Goal: Task Accomplishment & Management: Manage account settings

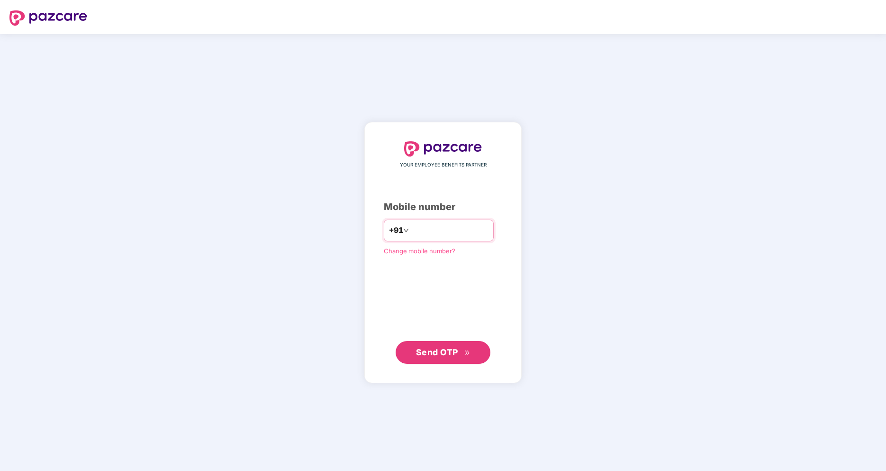
click at [454, 228] on input "number" at bounding box center [450, 230] width 78 height 15
type input "**********"
click at [450, 350] on span "Send OTP" at bounding box center [437, 351] width 42 height 10
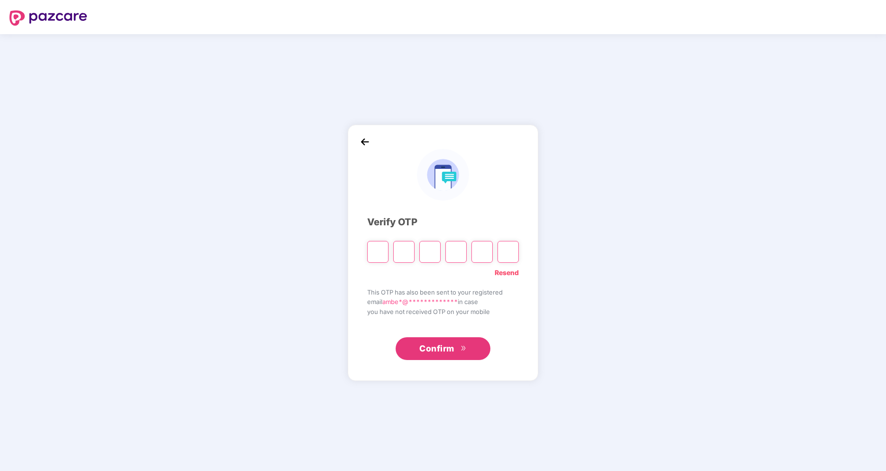
type input "*"
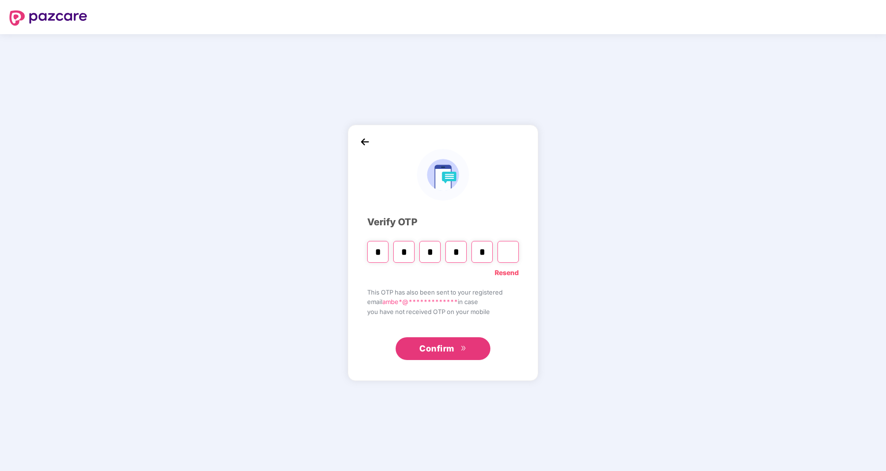
type input "*"
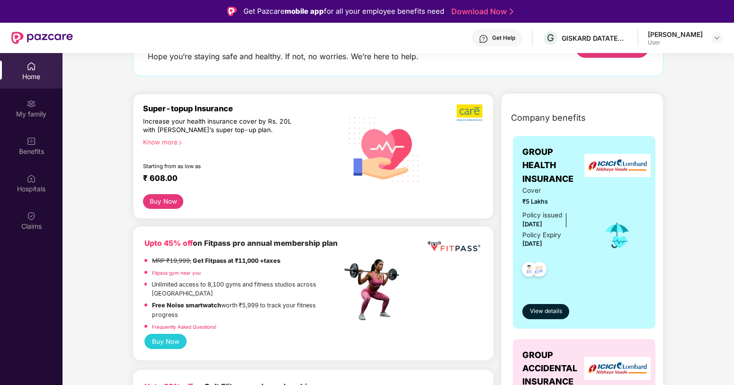
scroll to position [171, 0]
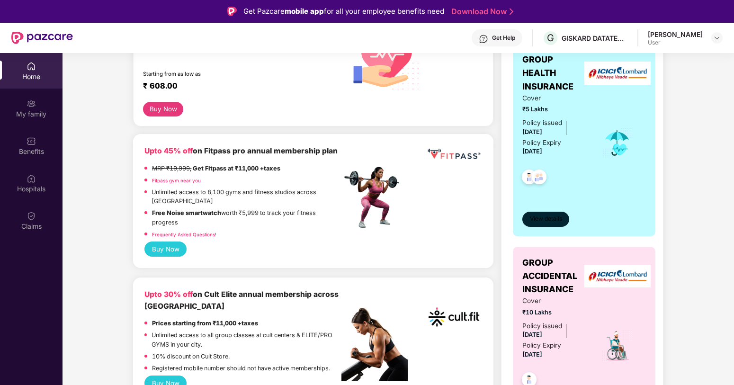
click at [547, 218] on span "View details" at bounding box center [546, 219] width 32 height 9
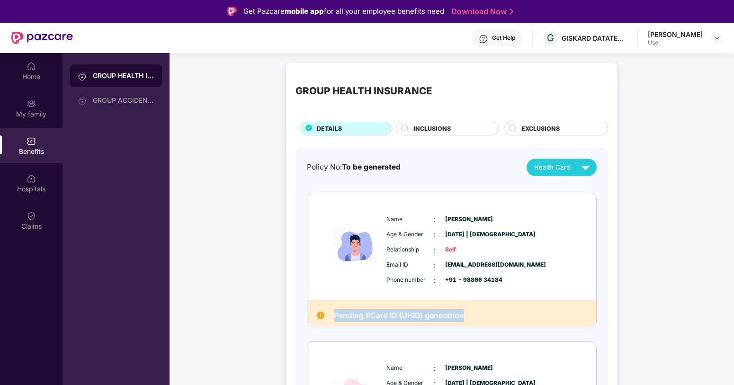
drag, startPoint x: 330, startPoint y: 315, endPoint x: 511, endPoint y: 317, distance: 181.0
click at [511, 317] on div "Pending ECard ID (UHID) generation" at bounding box center [452, 313] width 289 height 27
copy h2 "Pending ECard ID (UHID) generation"
click at [670, 30] on div "[PERSON_NAME]" at bounding box center [675, 34] width 55 height 9
click at [715, 38] on img at bounding box center [718, 38] width 8 height 8
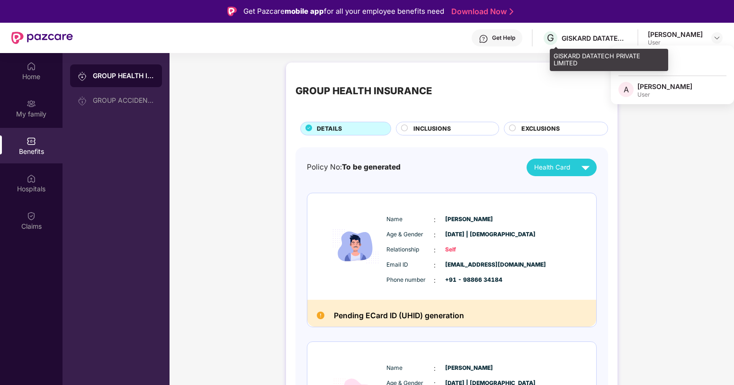
click at [606, 39] on div "GISKARD DATATECH PRIVATE LIMITED" at bounding box center [595, 38] width 66 height 9
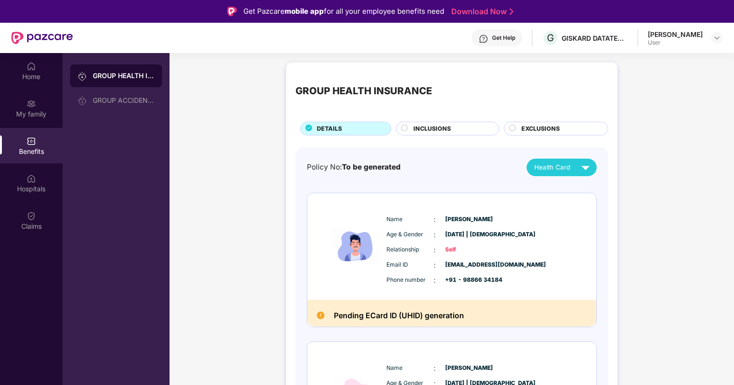
click at [499, 39] on div "Get Help" at bounding box center [497, 37] width 51 height 17
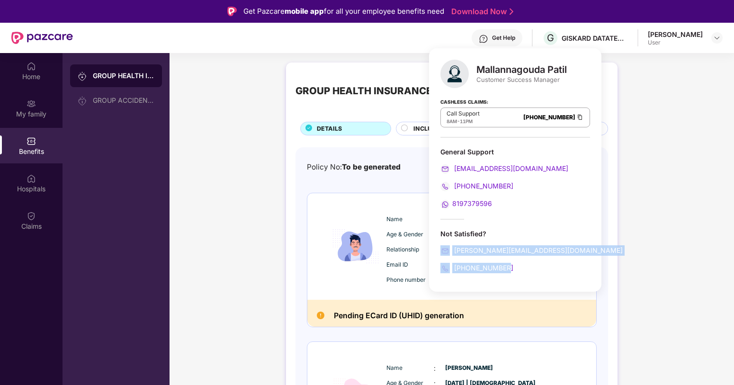
drag, startPoint x: 521, startPoint y: 267, endPoint x: 432, endPoint y: 249, distance: 90.9
click at [432, 249] on div "Mallannagouda Patil Customer Success Manager Cashless Claims: Call Support 8AM …" at bounding box center [515, 170] width 172 height 244
copy div "mallan.gouda@pazcare.com +918530721718"
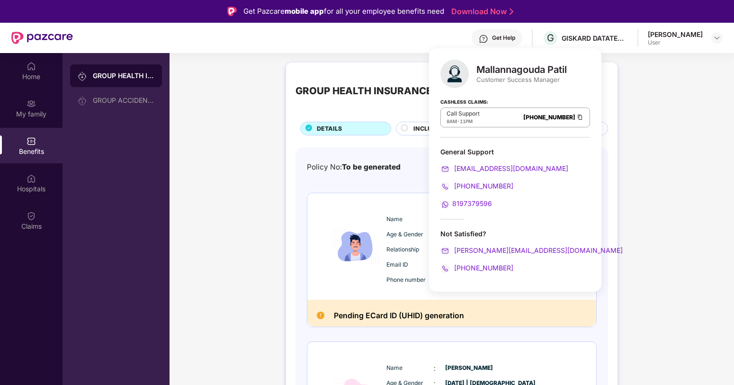
click at [531, 199] on div "8197379596" at bounding box center [516, 204] width 150 height 10
drag, startPoint x: 474, startPoint y: 64, endPoint x: 576, endPoint y: 67, distance: 102.4
click at [576, 67] on div "Mallannagouda Patil Customer Success Manager Cashless Claims: Call Support 8AM …" at bounding box center [515, 170] width 172 height 244
copy div "Mallannagouda Patil"
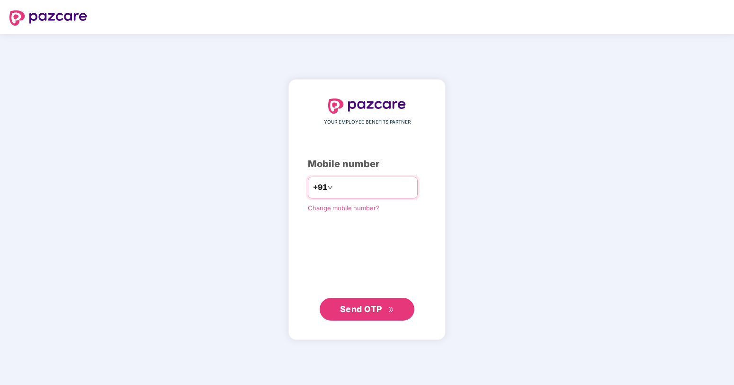
click at [350, 186] on input "number" at bounding box center [374, 187] width 78 height 15
type input "**********"
click at [360, 308] on span "Send OTP" at bounding box center [361, 309] width 42 height 10
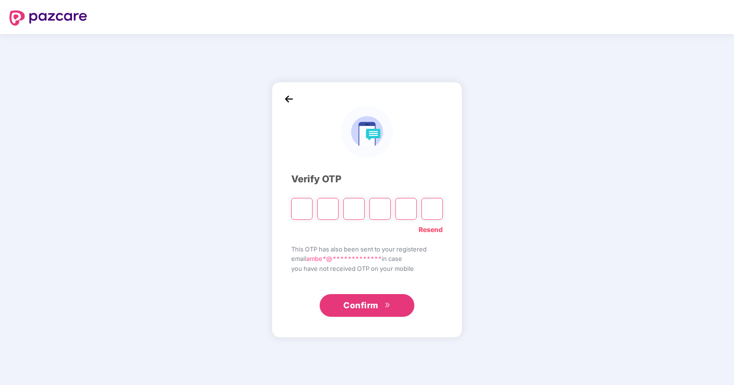
type input "*"
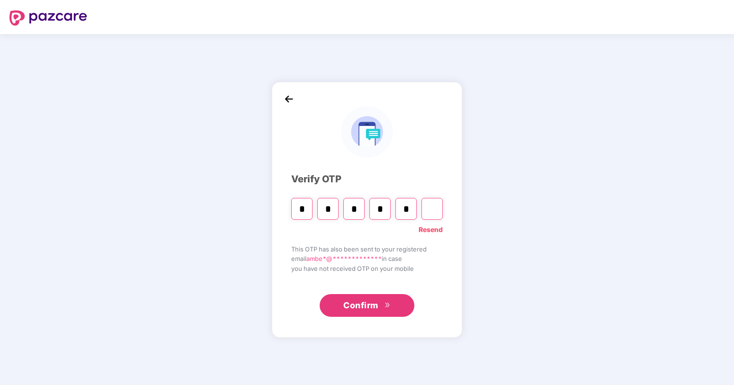
type input "*"
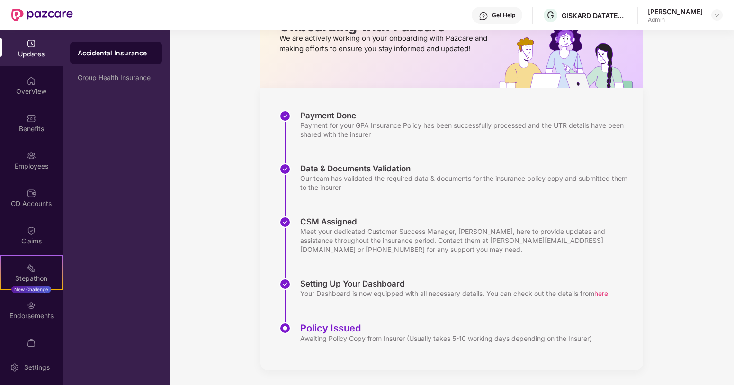
scroll to position [74, 0]
click at [337, 337] on div "Awaiting Policy Copy from Insurer (Usually takes 5-10 working days depending on…" at bounding box center [446, 338] width 292 height 9
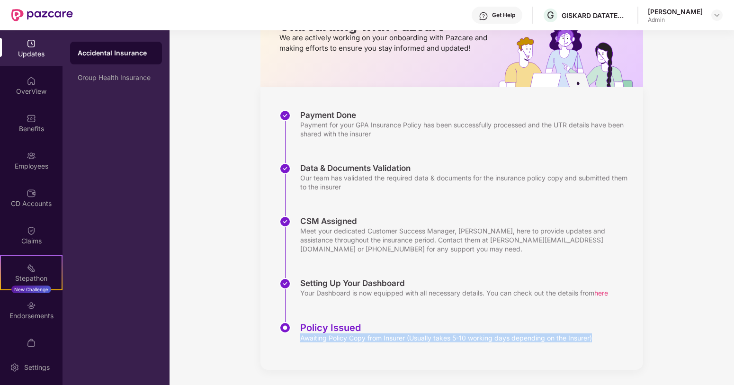
click at [337, 337] on div "Awaiting Policy Copy from Insurer (Usually takes 5-10 working days depending on…" at bounding box center [446, 338] width 292 height 9
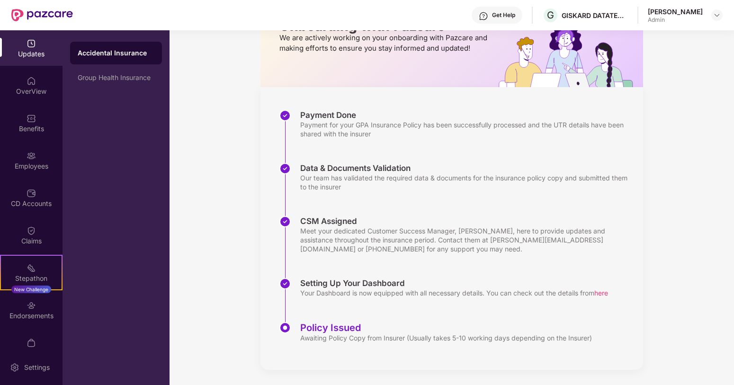
click at [462, 308] on div "Setting Up Your Dashboard Your Dashboard is now equipped with all necessary det…" at bounding box center [462, 300] width 364 height 44
click at [607, 294] on span "here" at bounding box center [602, 293] width 14 height 8
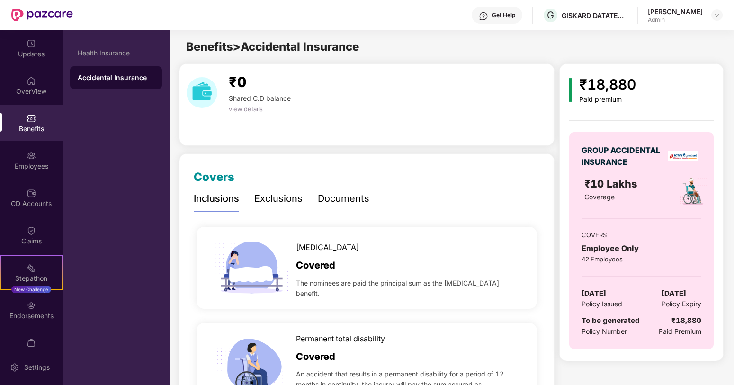
click at [610, 86] on div "₹18,880" at bounding box center [607, 84] width 57 height 22
click at [621, 80] on div "₹18,880" at bounding box center [607, 84] width 57 height 22
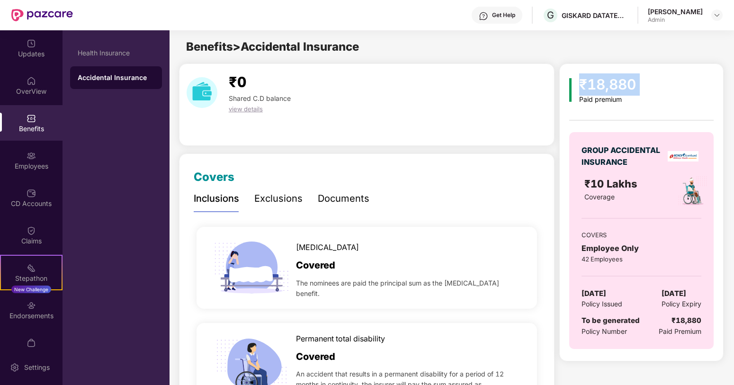
click at [621, 80] on div "₹18,880" at bounding box center [607, 84] width 57 height 22
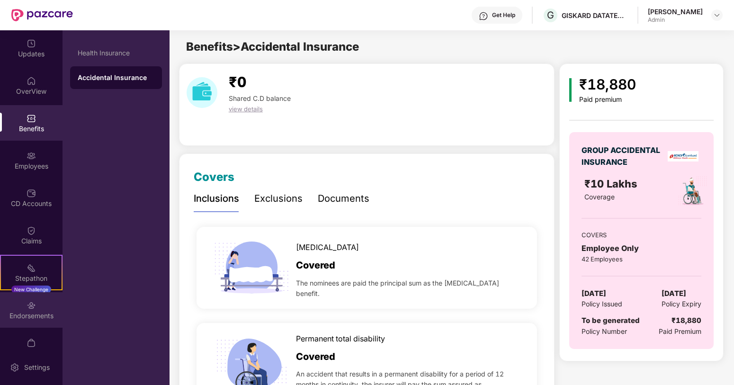
click at [36, 313] on div "Endorsements" at bounding box center [31, 315] width 63 height 9
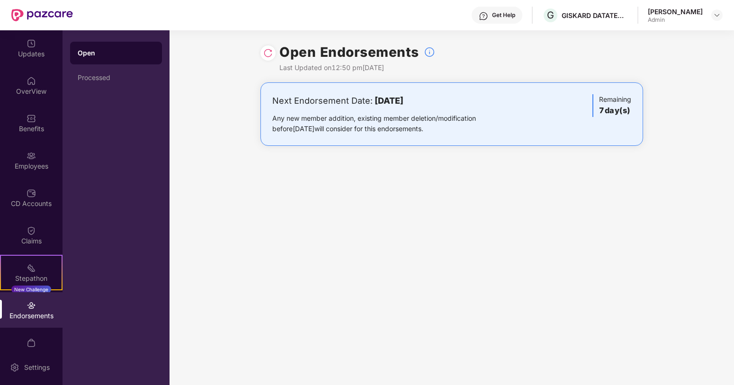
drag, startPoint x: 366, startPoint y: 101, endPoint x: 486, endPoint y: 98, distance: 119.4
click at [486, 98] on div "Next Endorsement Date: 06 October 2025" at bounding box center [389, 100] width 234 height 13
click at [451, 125] on div "Any new member addition, existing member deletion/modification before 06 Octobe…" at bounding box center [389, 123] width 234 height 21
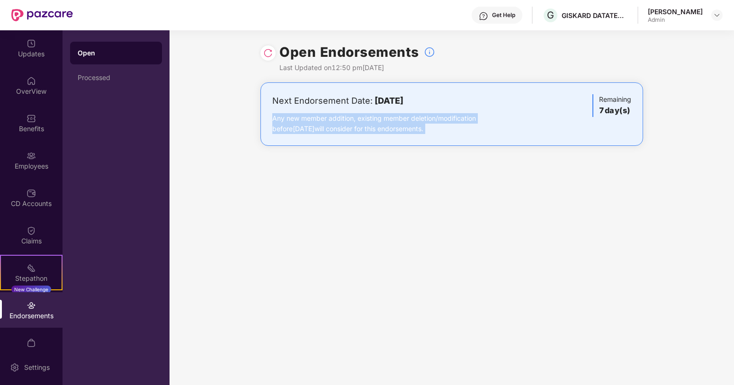
click at [451, 125] on div "Any new member addition, existing member deletion/modification before 06 Octobe…" at bounding box center [389, 123] width 234 height 21
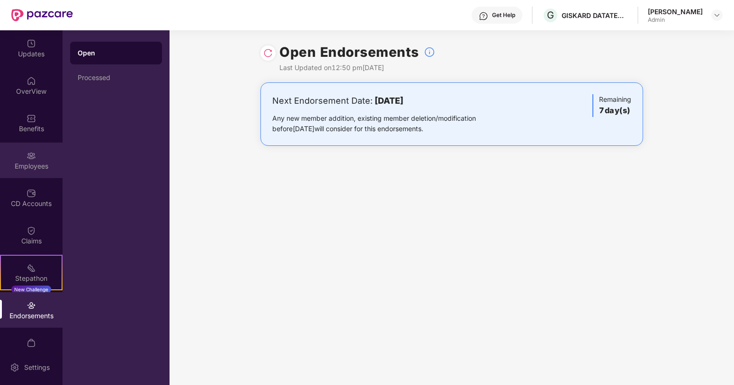
click at [29, 158] on img at bounding box center [31, 155] width 9 height 9
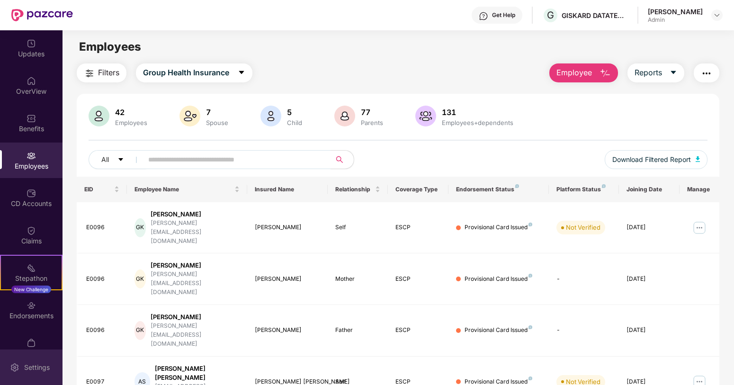
click at [29, 352] on div "Settings" at bounding box center [31, 368] width 63 height 36
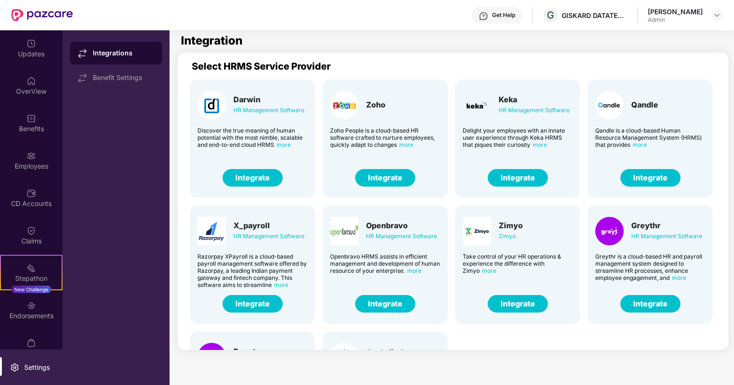
click at [675, 15] on div "[PERSON_NAME]" at bounding box center [675, 11] width 55 height 9
click at [715, 15] on img at bounding box center [718, 15] width 8 height 8
